Goal: Check status: Check status

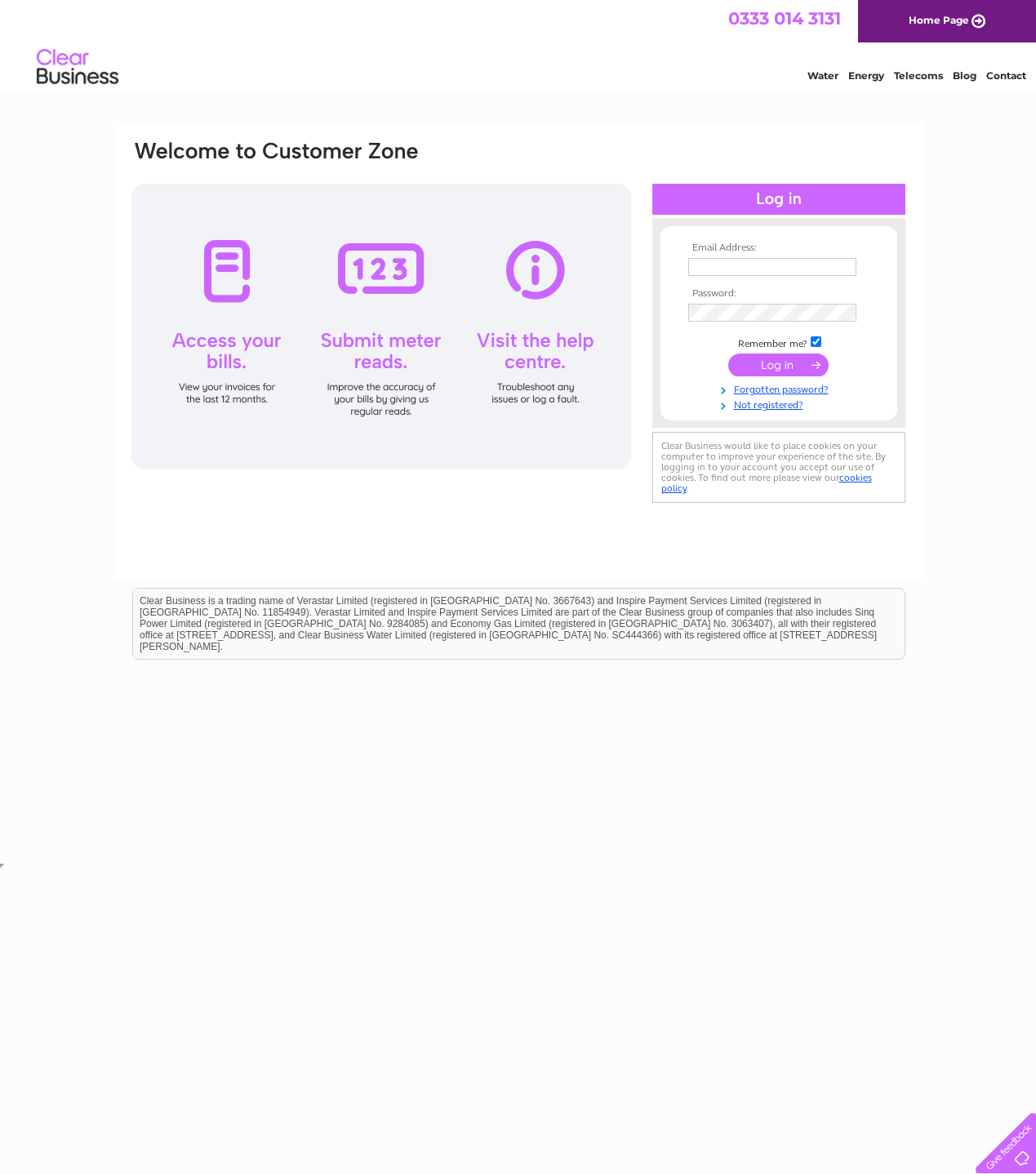
type input "[EMAIL_ADDRESS][DOMAIN_NAME]"
click at [790, 366] on input "submit" at bounding box center [779, 364] width 101 height 23
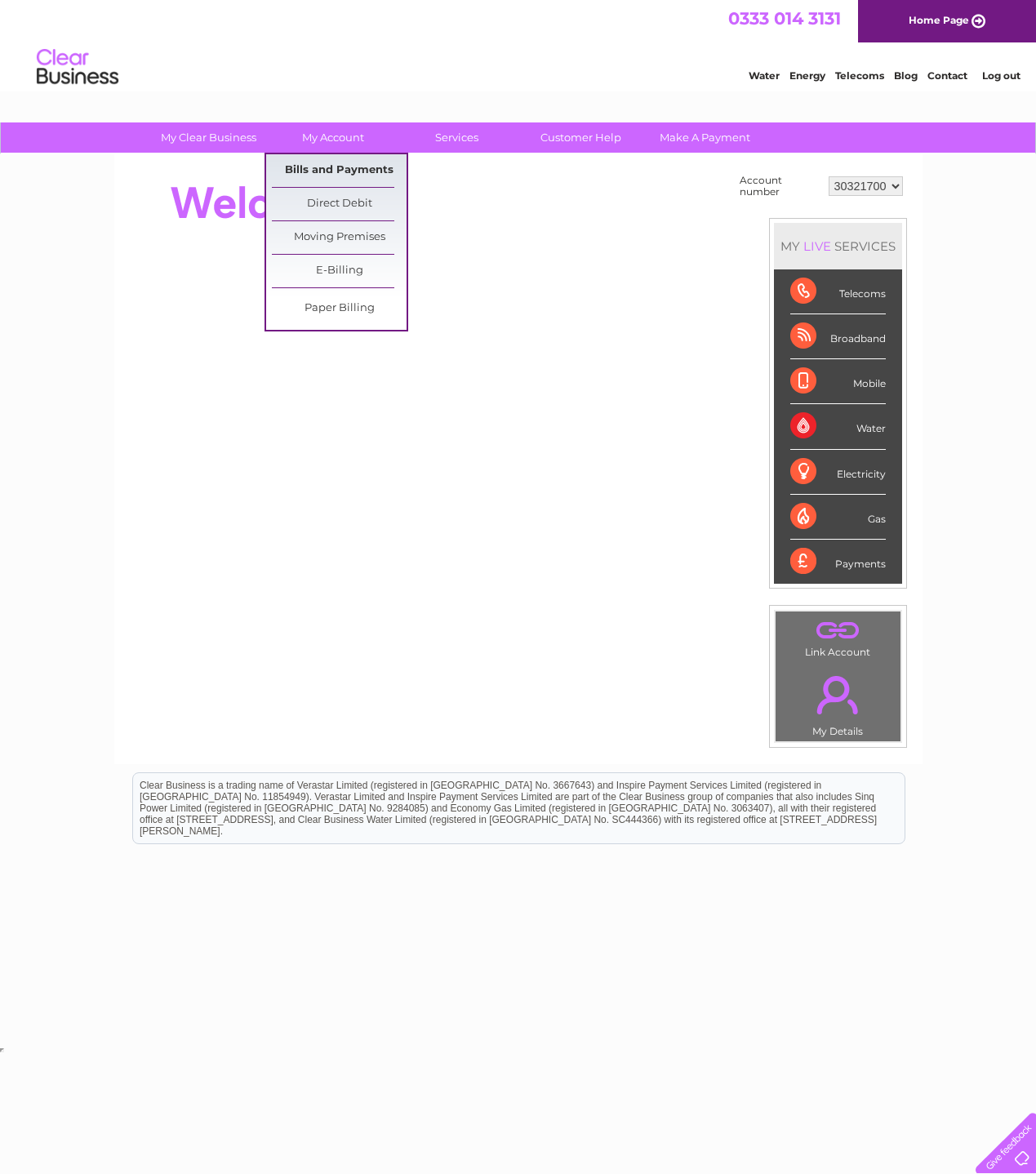
click at [319, 166] on link "Bills and Payments" at bounding box center [339, 171] width 135 height 33
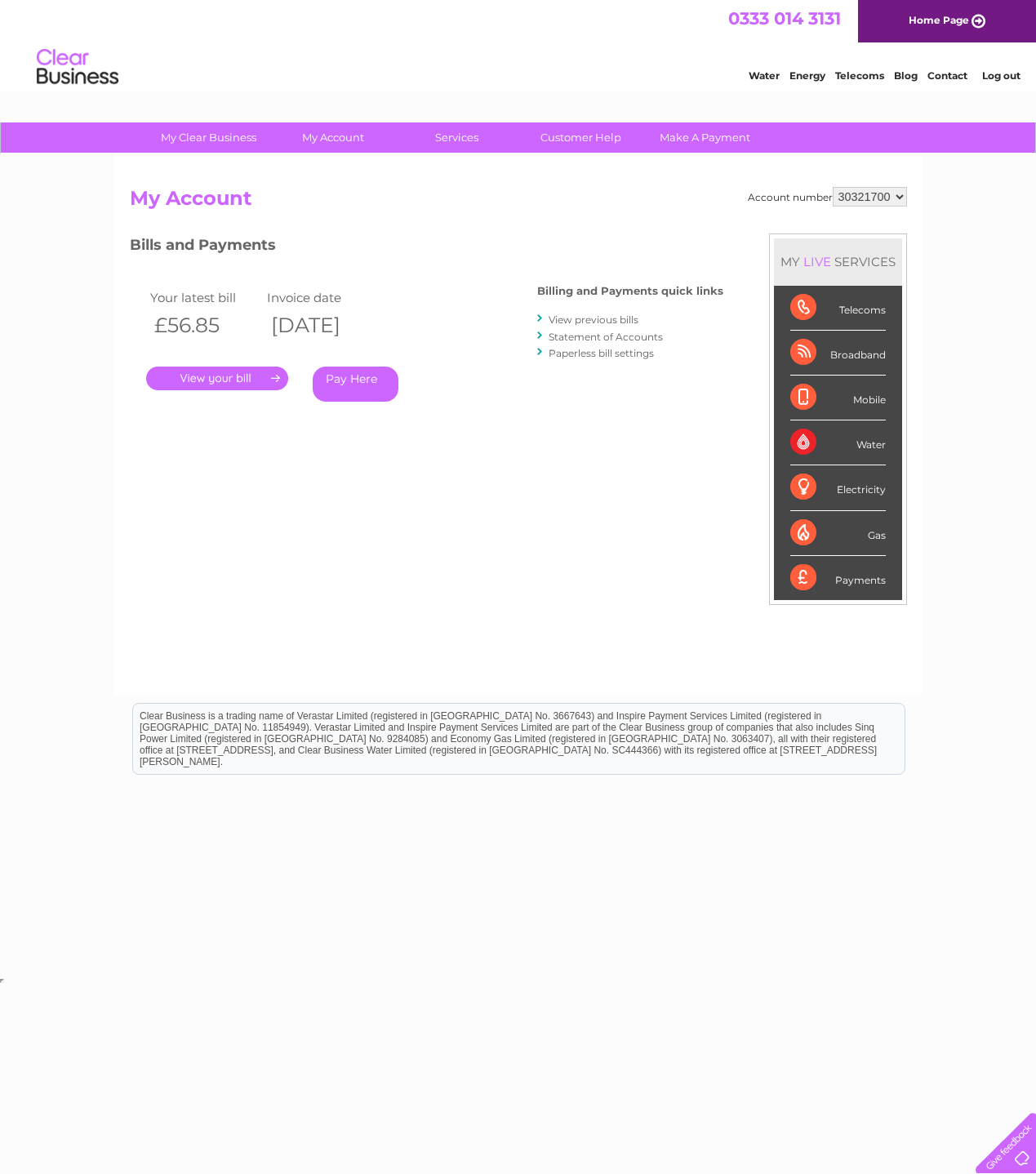
click at [254, 375] on link "." at bounding box center [217, 377] width 142 height 23
